Goal: Task Accomplishment & Management: Manage account settings

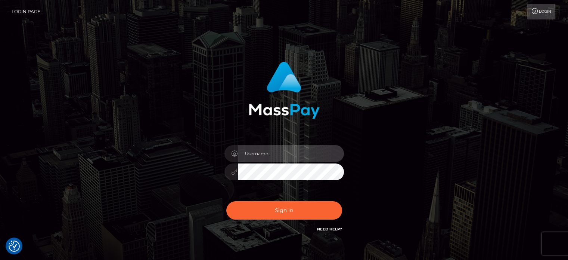
click at [285, 156] on input "text" at bounding box center [291, 153] width 106 height 17
type input "[EMAIL_ADDRESS][DOMAIN_NAME]"
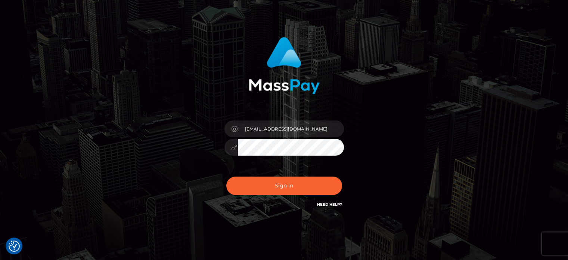
scroll to position [37, 0]
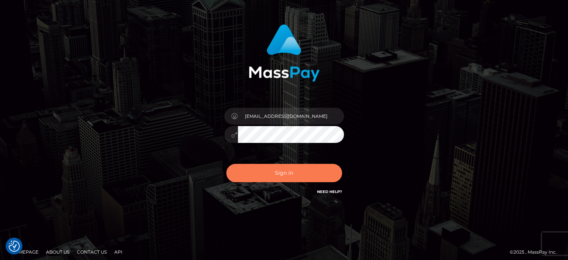
click at [302, 171] on button "Sign in" at bounding box center [284, 173] width 116 height 18
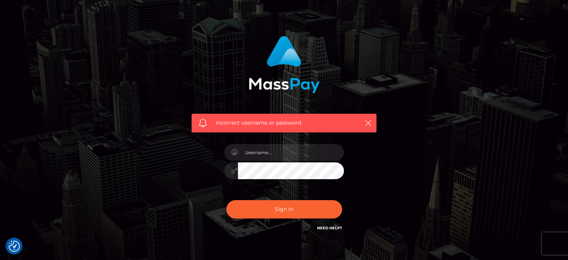
scroll to position [37, 0]
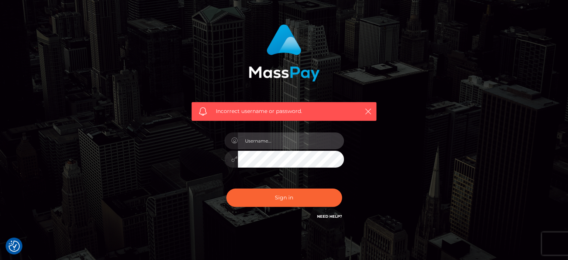
click at [283, 145] on input "text" at bounding box center [291, 140] width 106 height 17
type input "[EMAIL_ADDRESS][DOMAIN_NAME]"
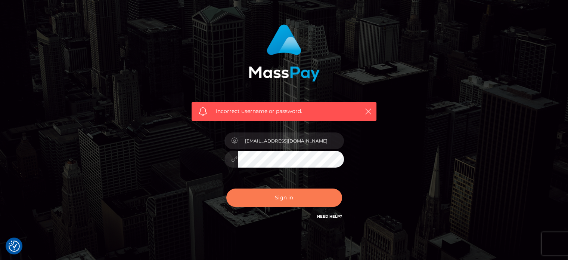
click at [284, 196] on button "Sign in" at bounding box center [284, 197] width 116 height 18
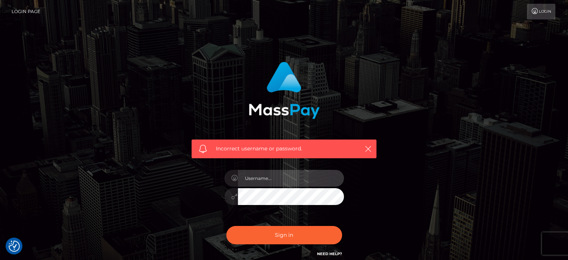
click at [289, 176] on input "text" at bounding box center [291, 178] width 106 height 17
type input "xbobino81@gmail.com"
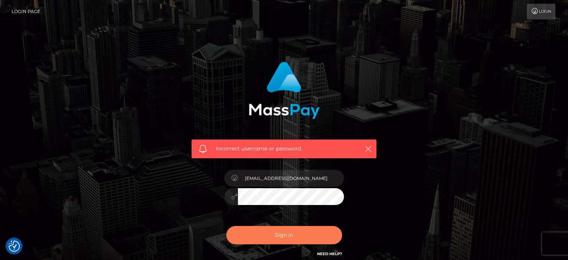
click at [282, 238] on button "Sign in" at bounding box center [284, 235] width 116 height 18
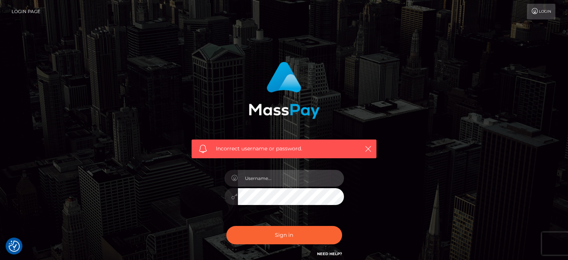
click at [288, 175] on input "text" at bounding box center [291, 178] width 106 height 17
type input "xavier.bobino@gmail.com"
click at [221, 196] on div "xavier.bobino@gmail.com" at bounding box center [284, 192] width 131 height 57
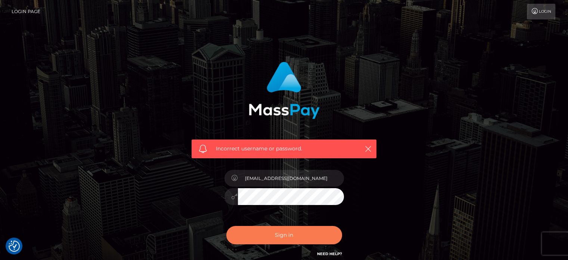
click at [279, 232] on button "Sign in" at bounding box center [284, 235] width 116 height 18
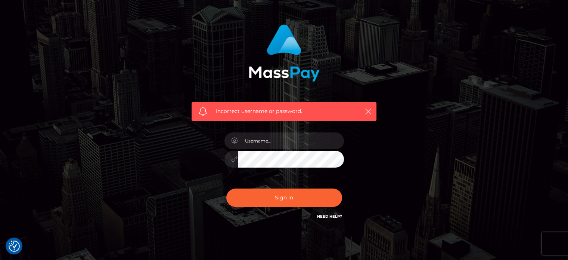
scroll to position [67, 0]
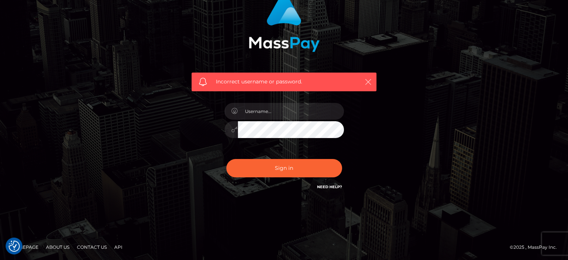
click at [369, 81] on icon "button" at bounding box center [368, 81] width 7 height 7
click at [369, 82] on icon "button" at bounding box center [368, 81] width 7 height 7
